Goal: Information Seeking & Learning: Learn about a topic

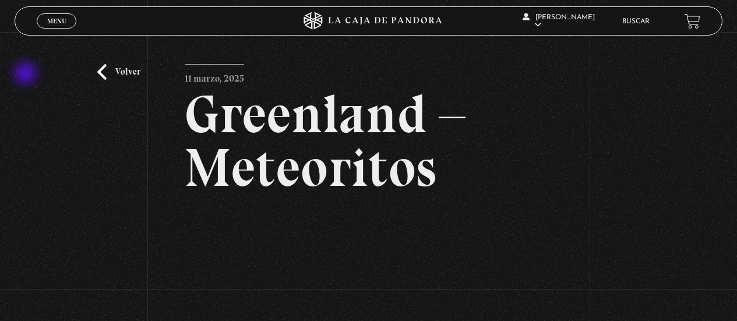
scroll to position [149, 0]
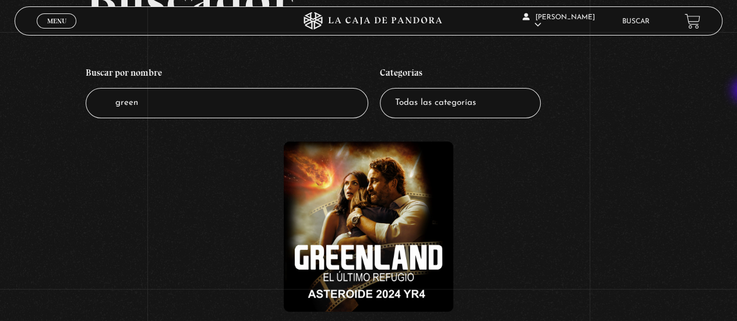
scroll to position [62, 0]
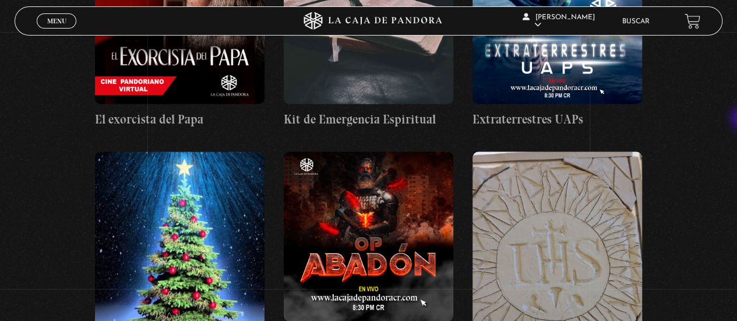
scroll to position [12297, 0]
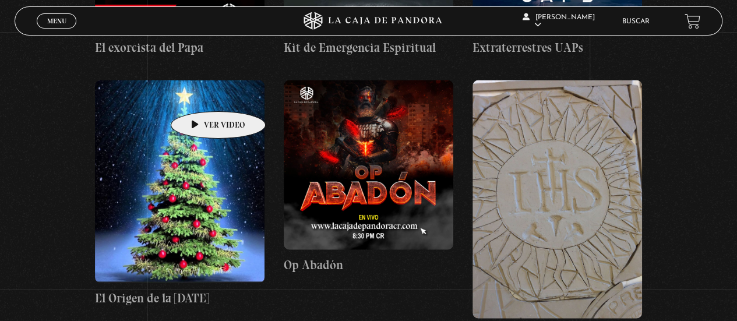
click at [200, 94] on figure at bounding box center [180, 181] width 170 height 203
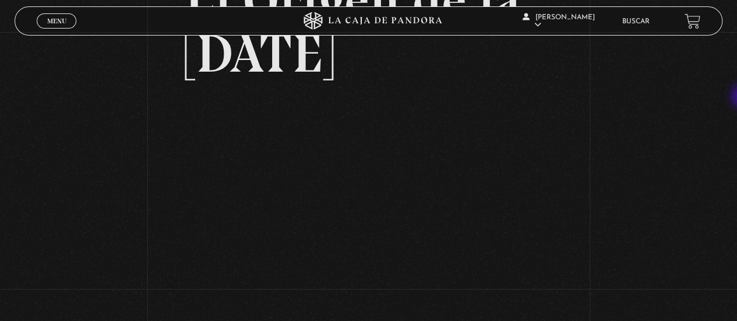
scroll to position [154, 0]
